Goal: Task Accomplishment & Management: Use online tool/utility

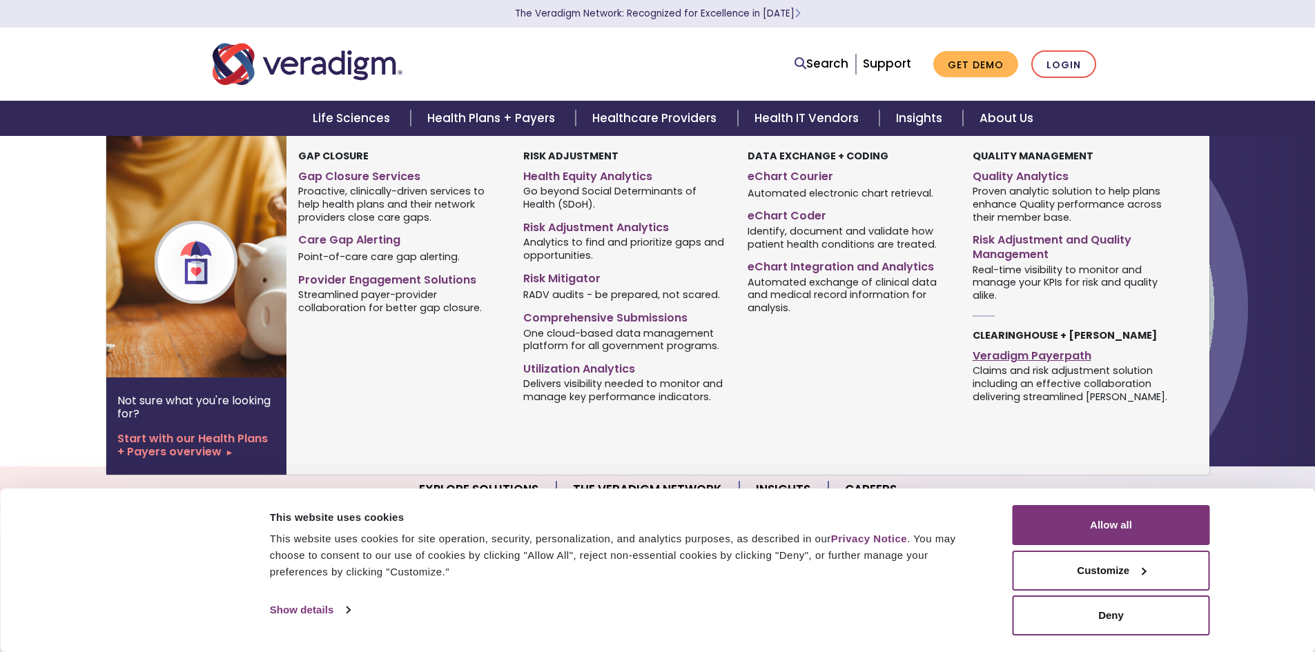
click at [1027, 353] on link "Veradigm Payerpath" at bounding box center [1075, 354] width 204 height 20
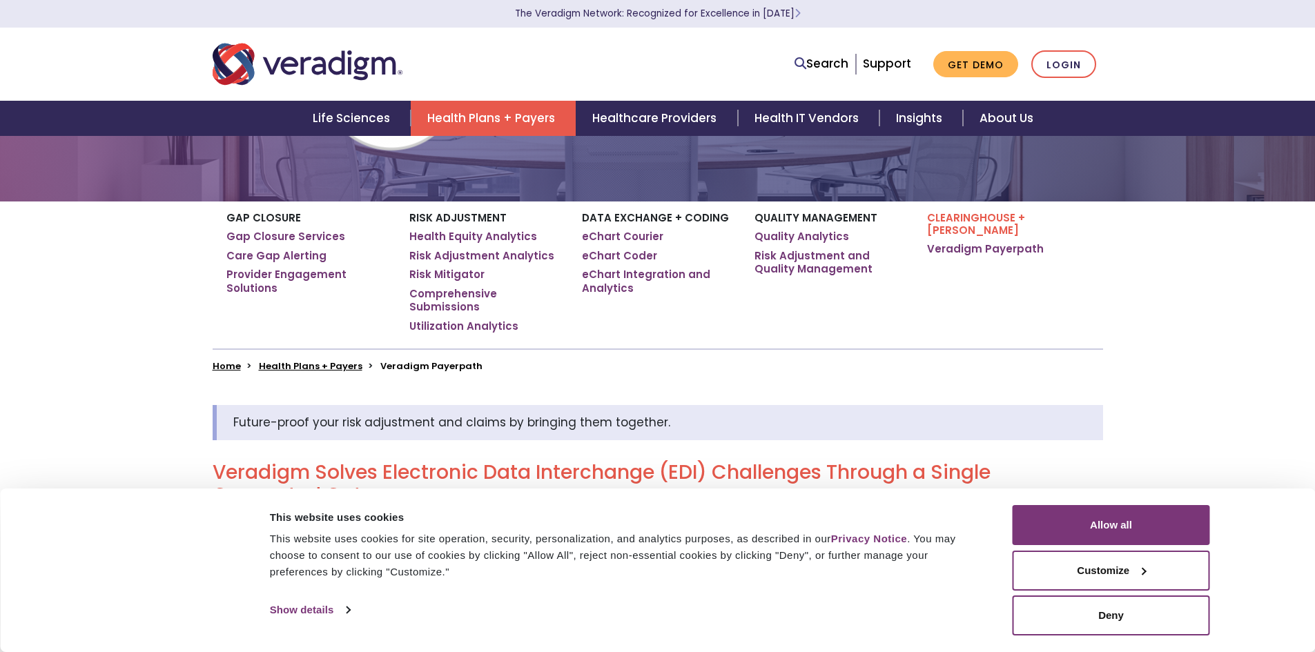
scroll to position [207, 0]
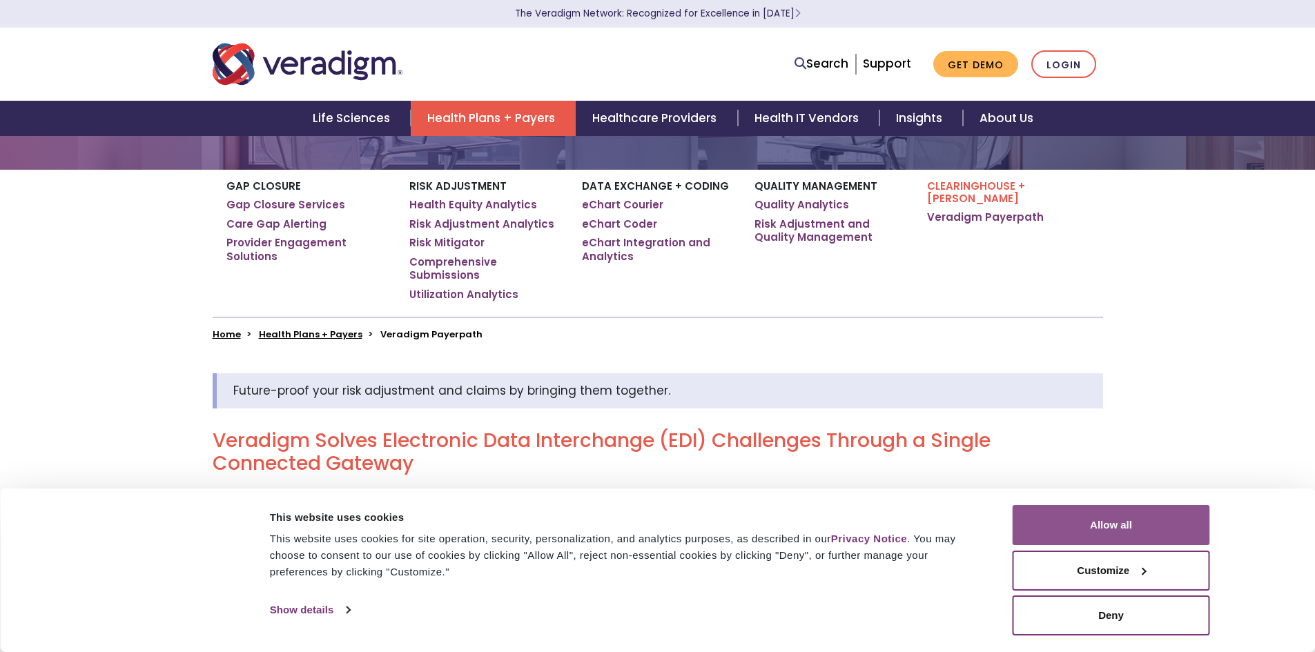
click at [1101, 527] on button "Allow all" at bounding box center [1111, 525] width 197 height 40
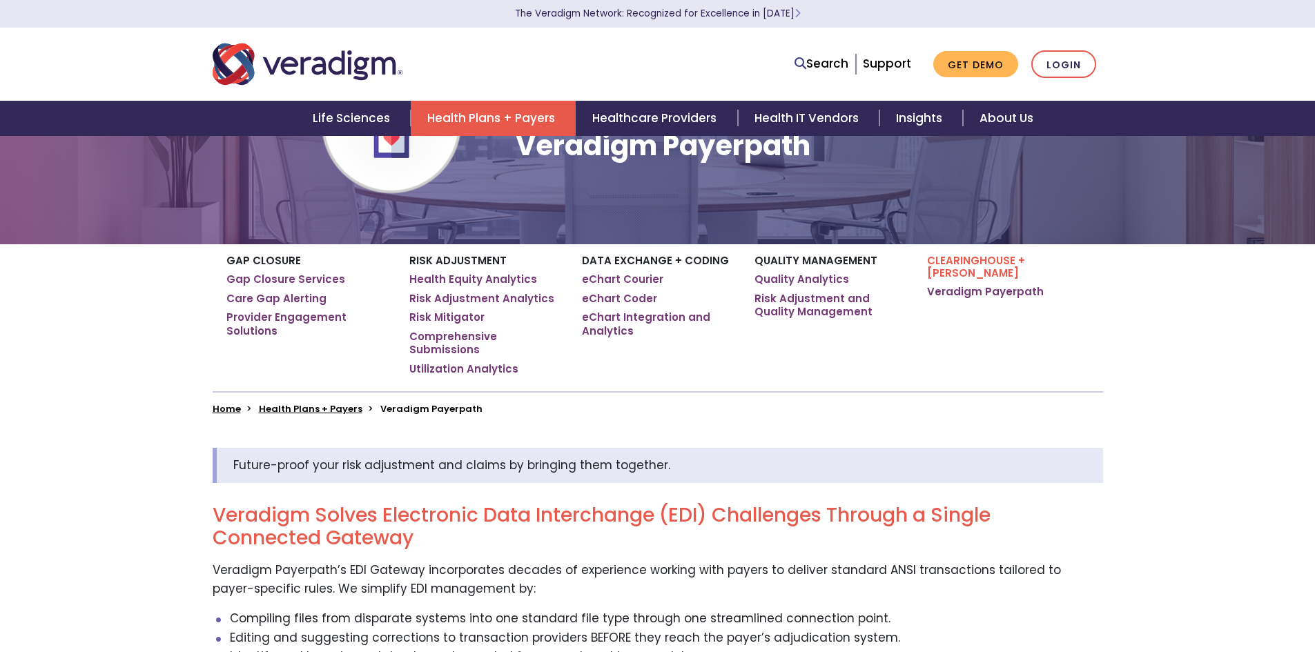
scroll to position [138, 0]
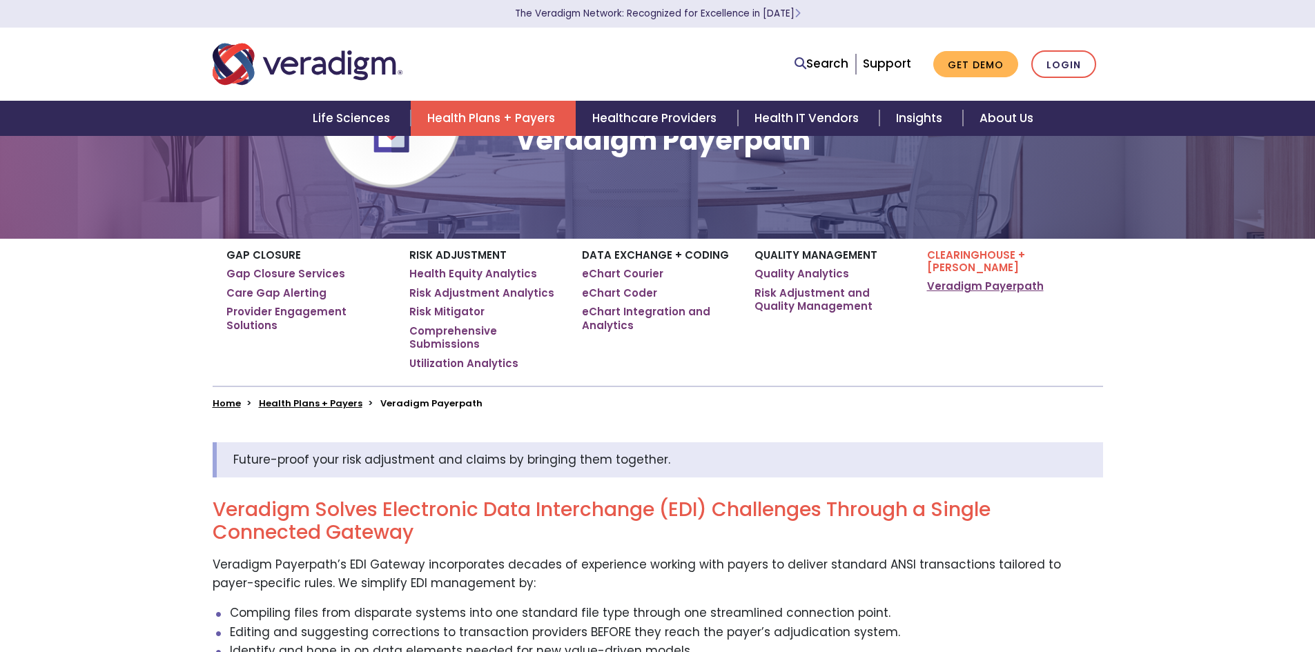
click at [990, 280] on link "Veradigm Payerpath" at bounding box center [985, 287] width 117 height 14
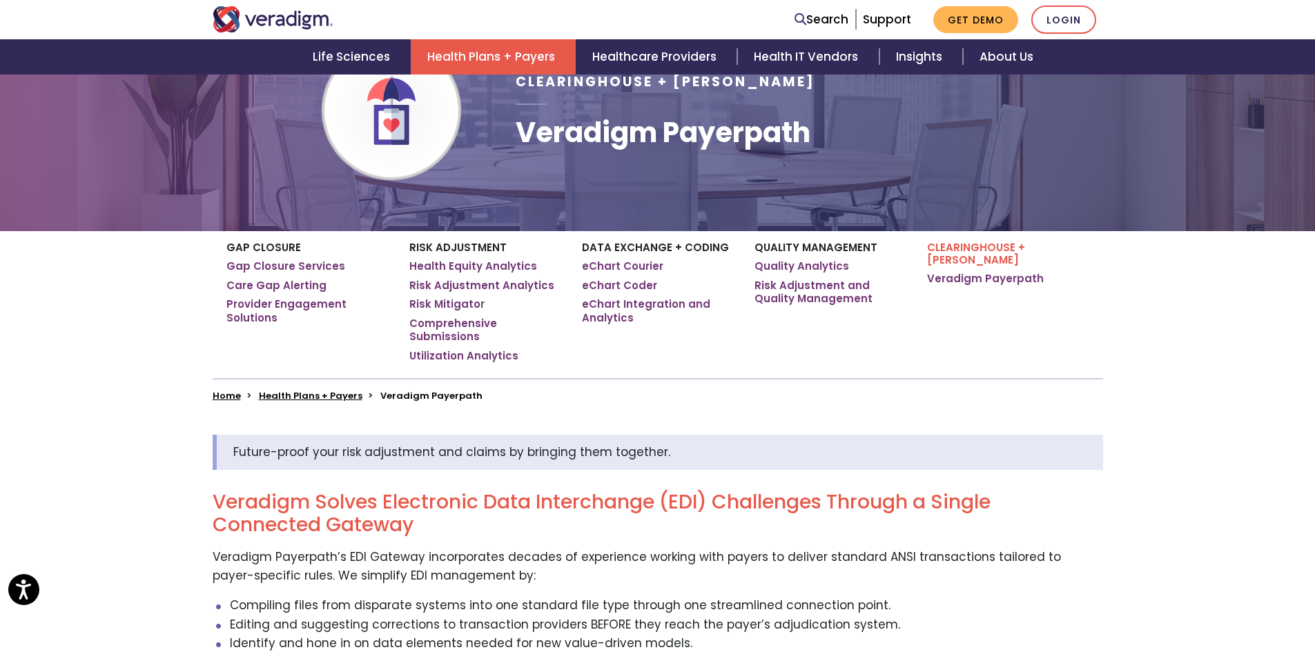
scroll to position [138, 0]
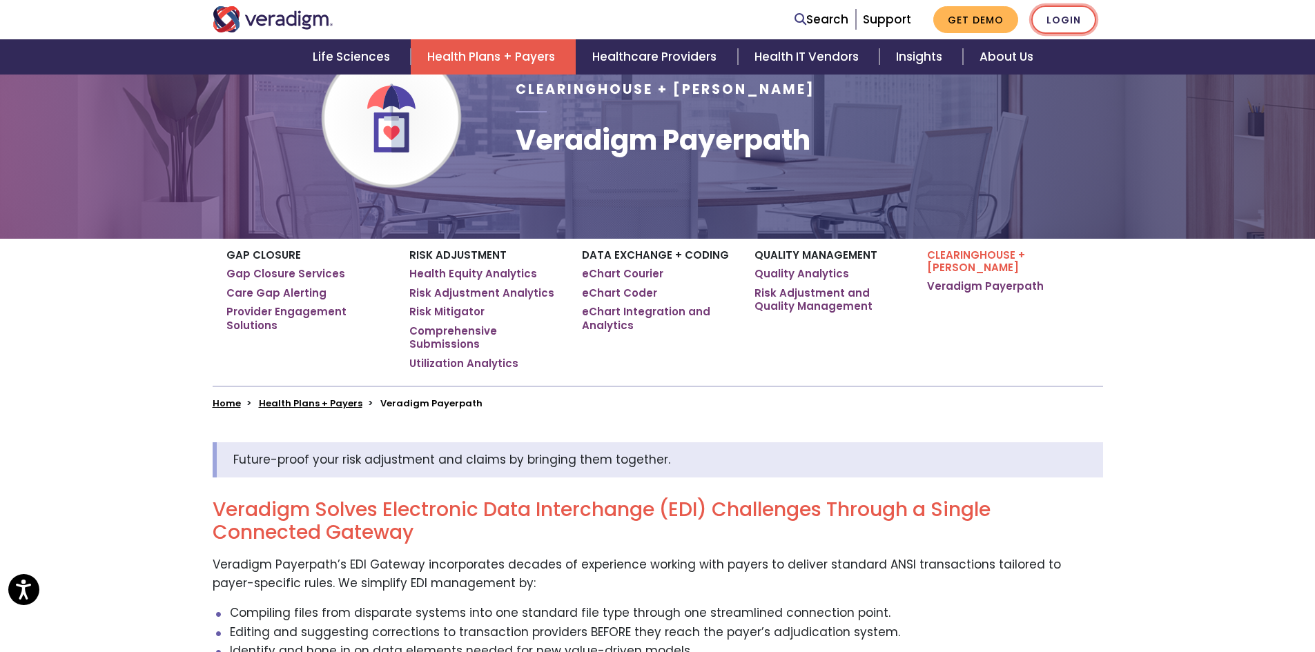
click at [1072, 14] on link "Login" at bounding box center [1063, 20] width 65 height 28
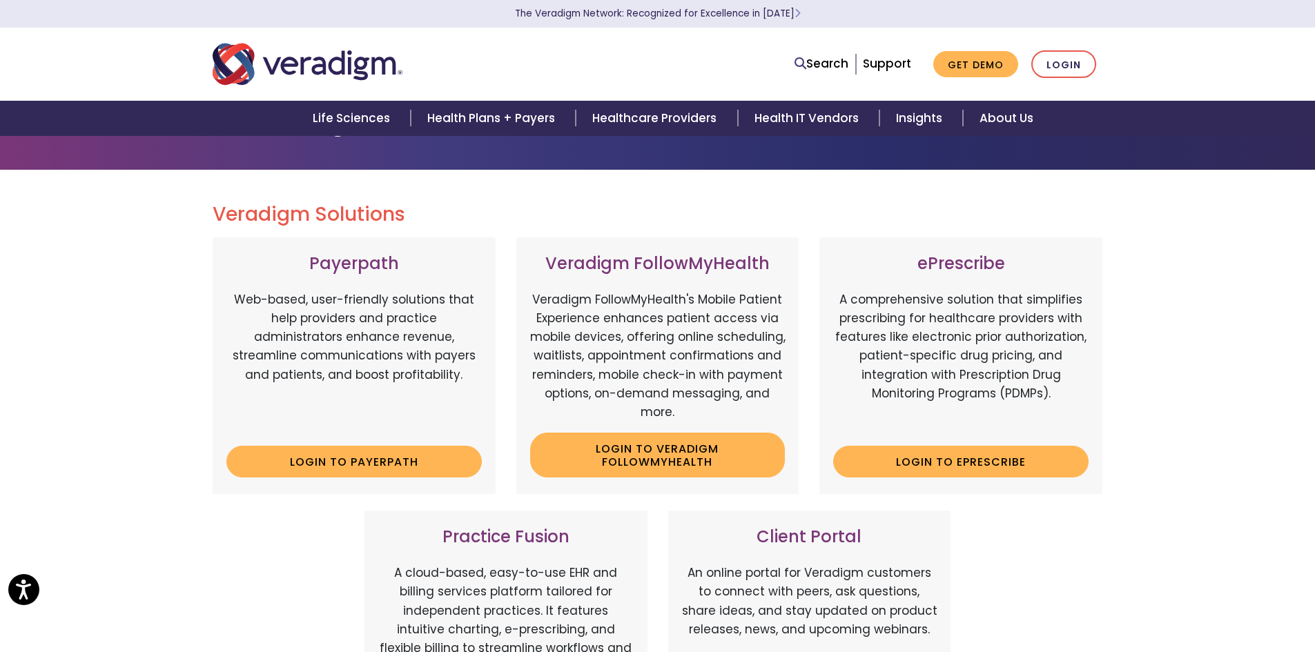
scroll to position [138, 0]
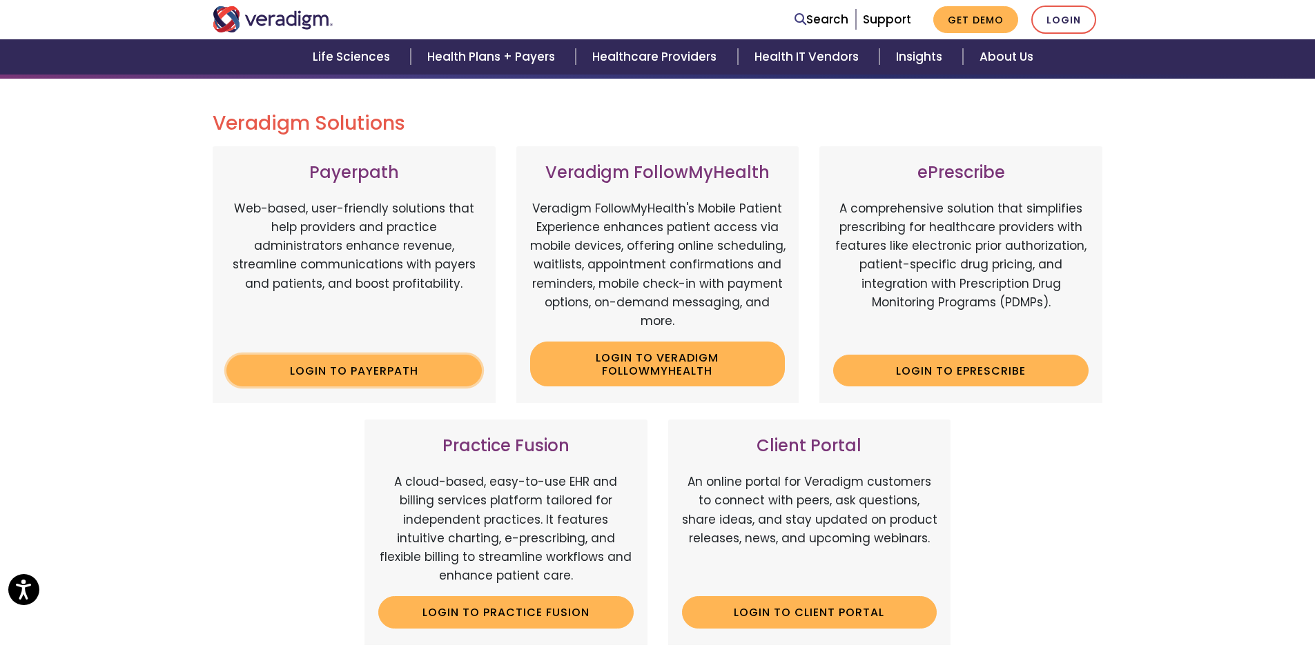
click at [388, 372] on link "Login to Payerpath" at bounding box center [353, 371] width 255 height 32
